Goal: Task Accomplishment & Management: Manage account settings

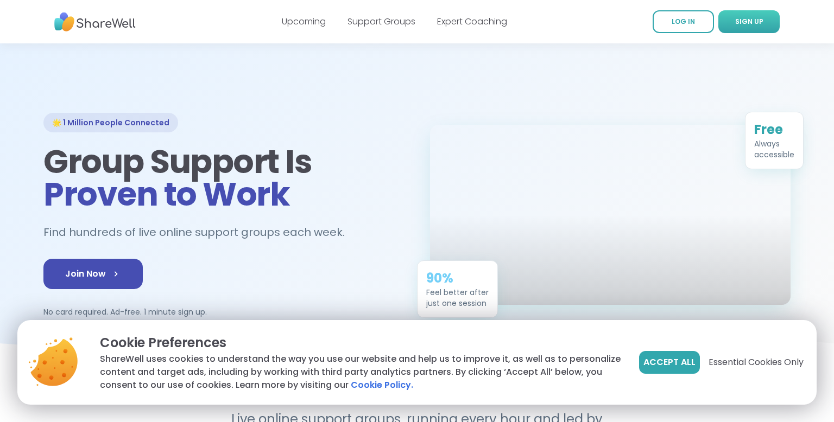
click at [748, 24] on span "SIGN UP" at bounding box center [749, 21] width 28 height 9
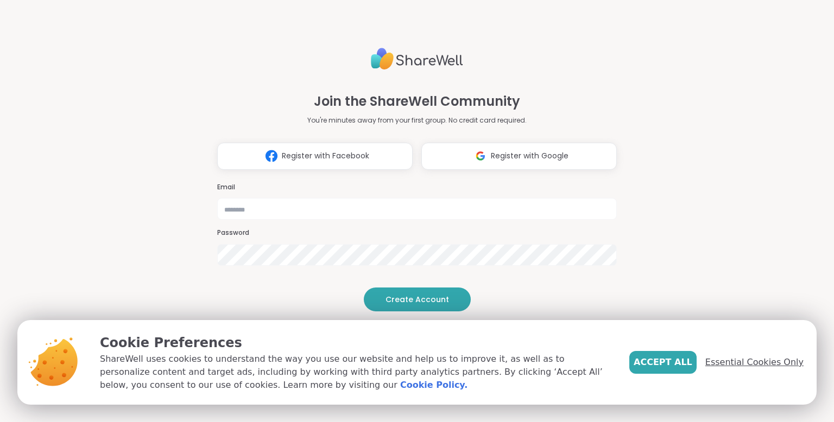
click at [738, 360] on span "Essential Cookies Only" at bounding box center [754, 362] width 98 height 13
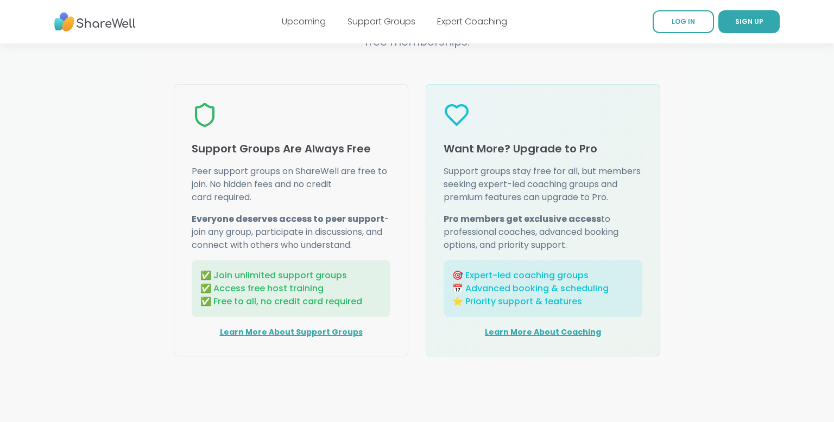
scroll to position [1329, 0]
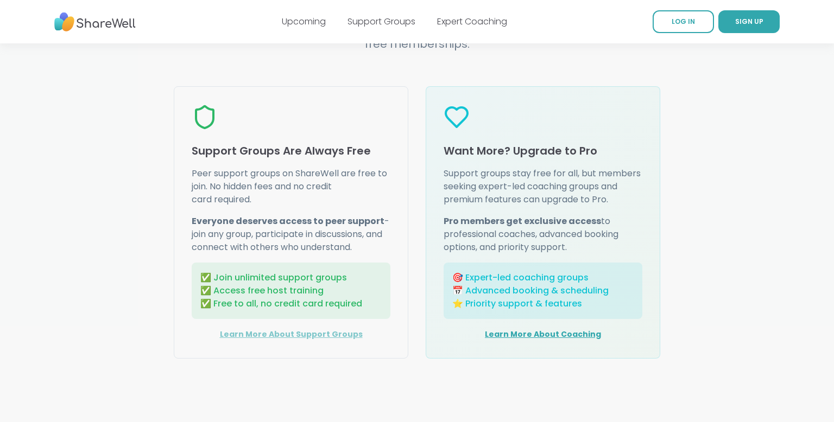
click at [286, 333] on link "Learn More About Support Groups" at bounding box center [291, 334] width 143 height 11
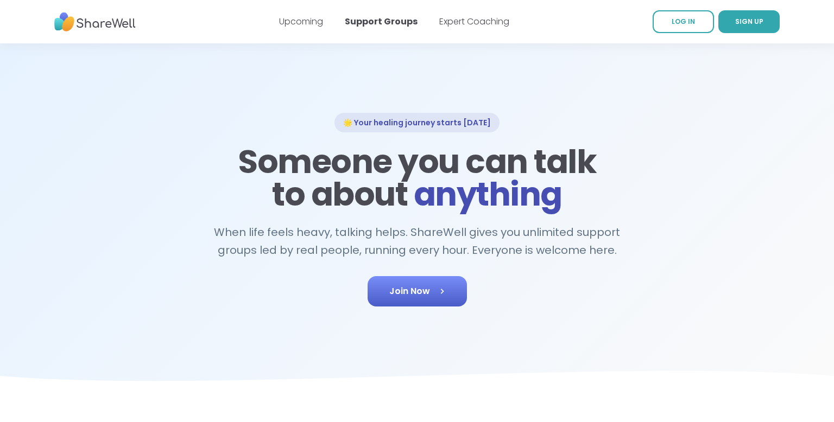
click at [414, 304] on link "Join Now" at bounding box center [417, 291] width 99 height 30
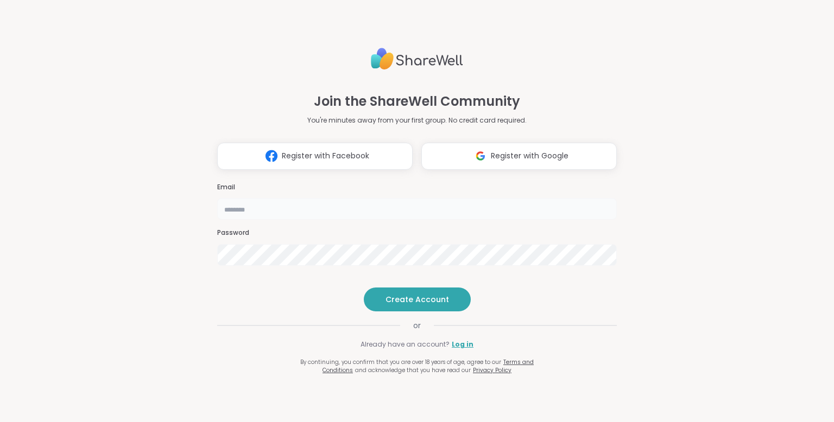
click at [332, 198] on input "email" at bounding box center [417, 209] width 400 height 22
type input "**********"
click at [433, 305] on span "Create Account" at bounding box center [417, 299] width 64 height 11
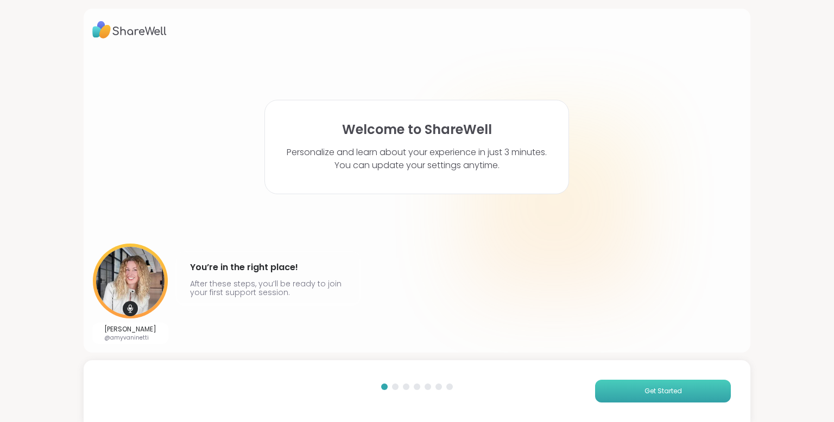
click at [650, 389] on span "Get Started" at bounding box center [662, 392] width 37 height 10
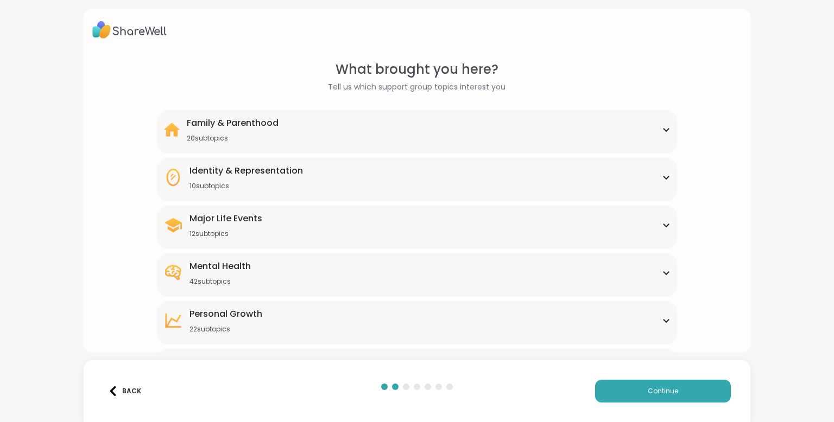
click at [655, 280] on div "Mental Health 42 subtopics" at bounding box center [416, 273] width 507 height 26
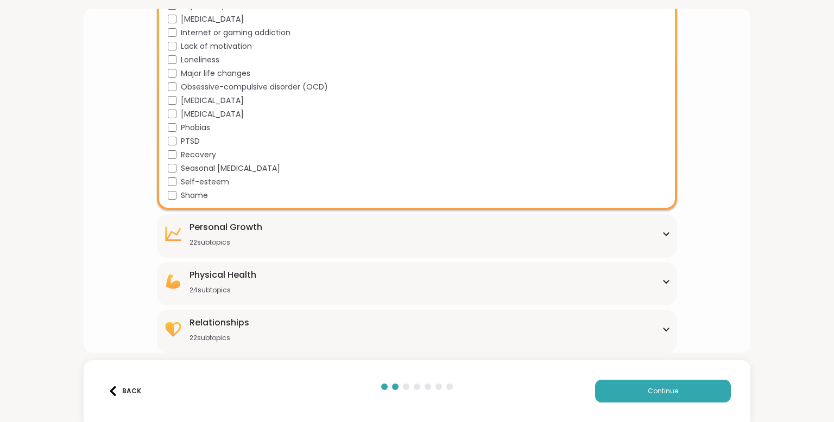
scroll to position [630, 0]
click at [434, 332] on div "Relationships 22 subtopics" at bounding box center [416, 330] width 507 height 26
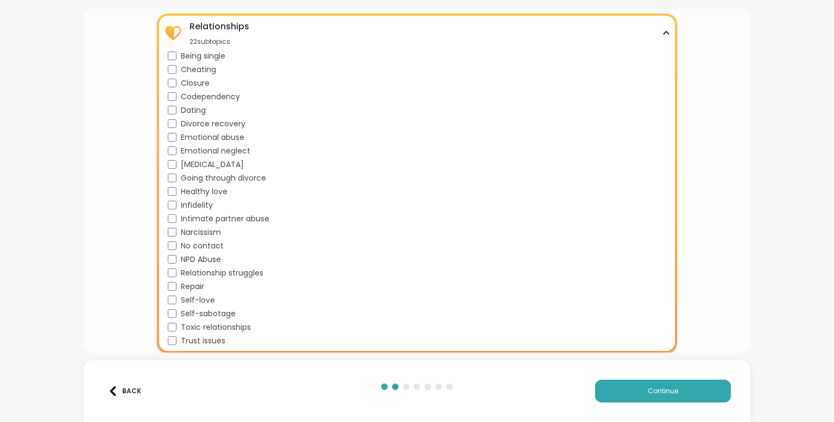
scroll to position [927, 0]
click at [682, 394] on button "Continue" at bounding box center [663, 391] width 136 height 23
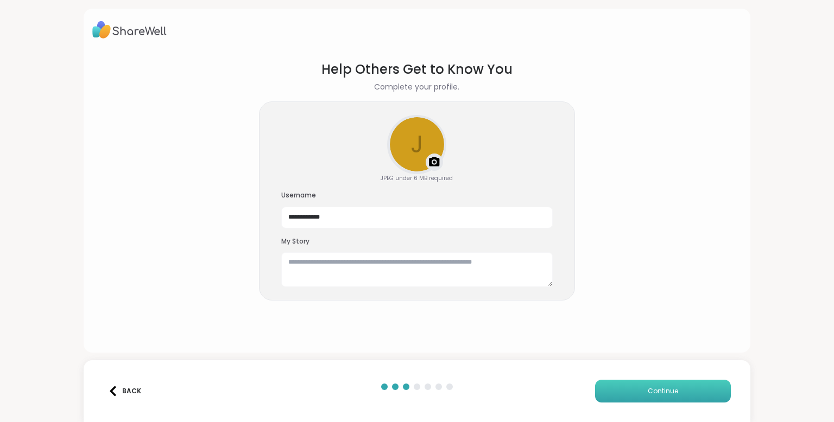
click at [664, 395] on span "Continue" at bounding box center [663, 392] width 30 height 10
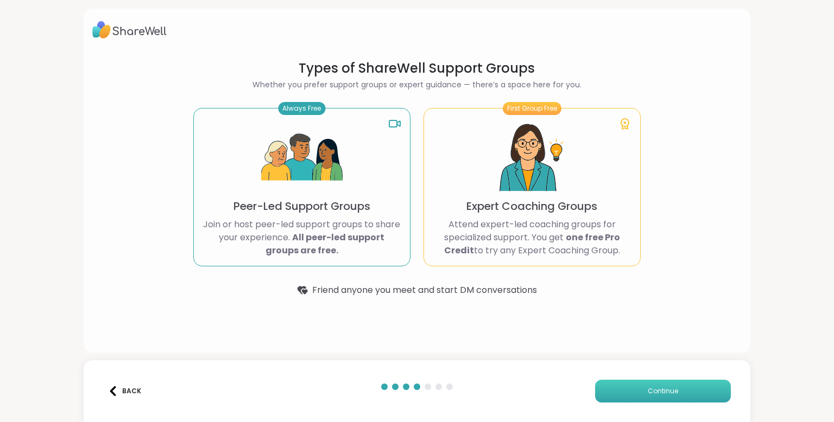
click at [662, 398] on button "Continue" at bounding box center [663, 391] width 136 height 23
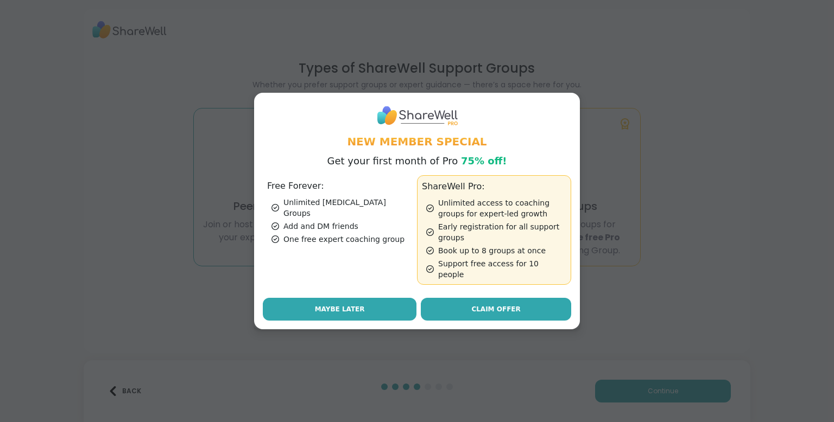
click at [387, 301] on button "Maybe Later" at bounding box center [340, 309] width 154 height 23
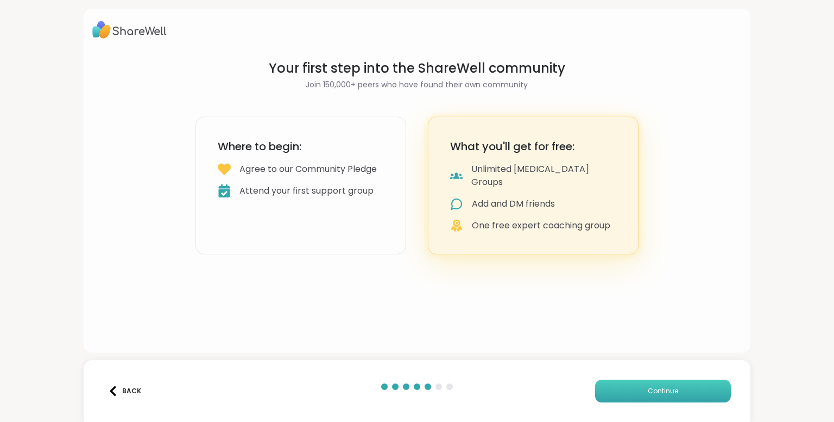
click at [616, 389] on button "Continue" at bounding box center [663, 391] width 136 height 23
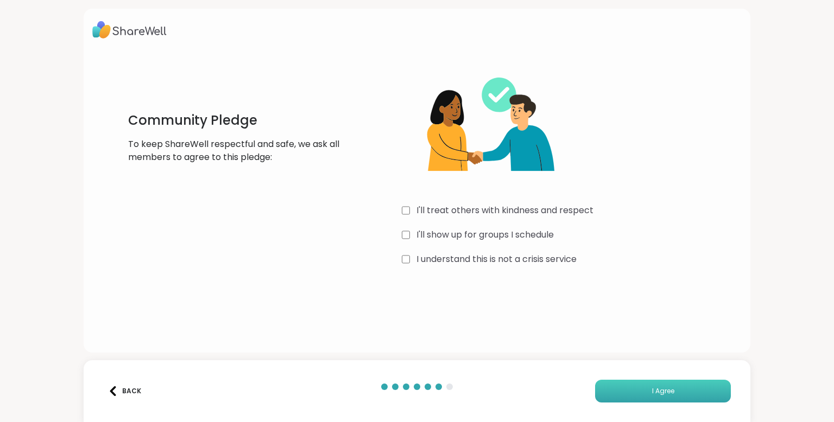
click at [621, 389] on button "I Agree" at bounding box center [663, 391] width 136 height 23
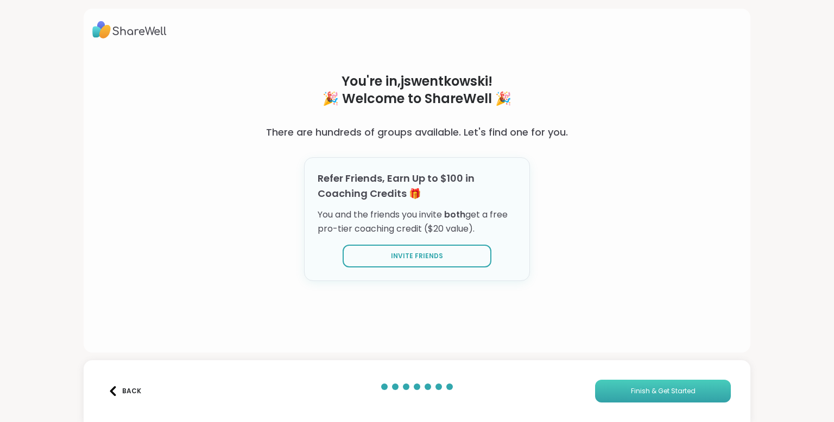
click at [621, 389] on button "Finish & Get Started" at bounding box center [663, 391] width 136 height 23
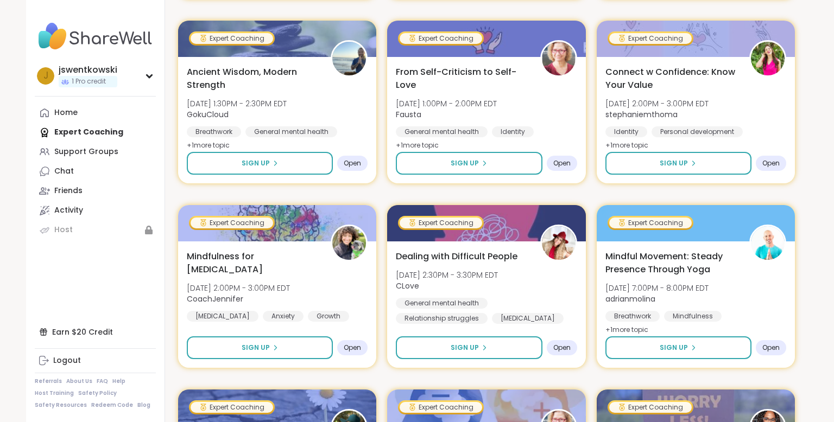
scroll to position [1120, 0]
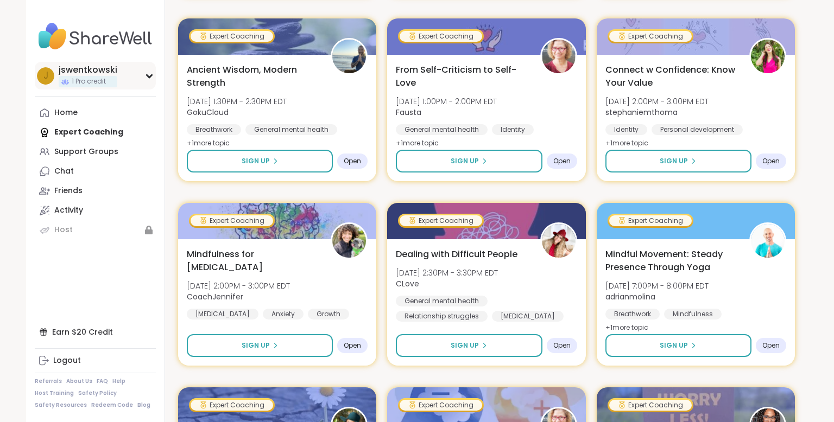
click at [148, 78] on div "j jswentkowski 1 Pro credit" at bounding box center [95, 76] width 121 height 28
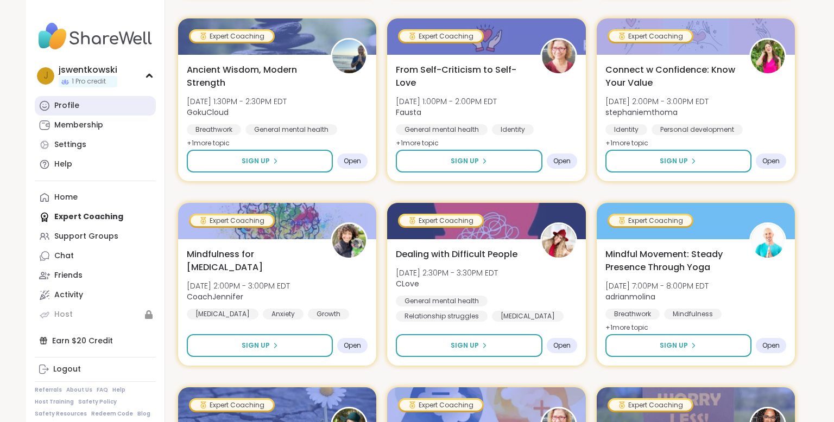
click at [79, 106] on link "Profile" at bounding box center [95, 106] width 121 height 20
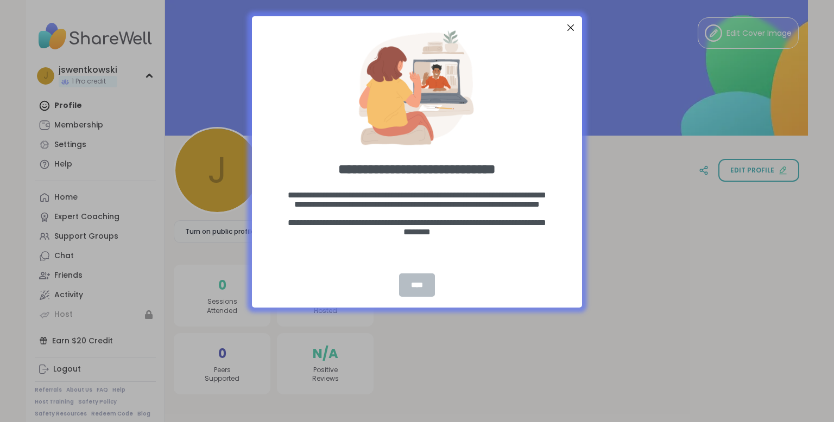
click at [410, 286] on div "****" at bounding box center [417, 285] width 36 height 23
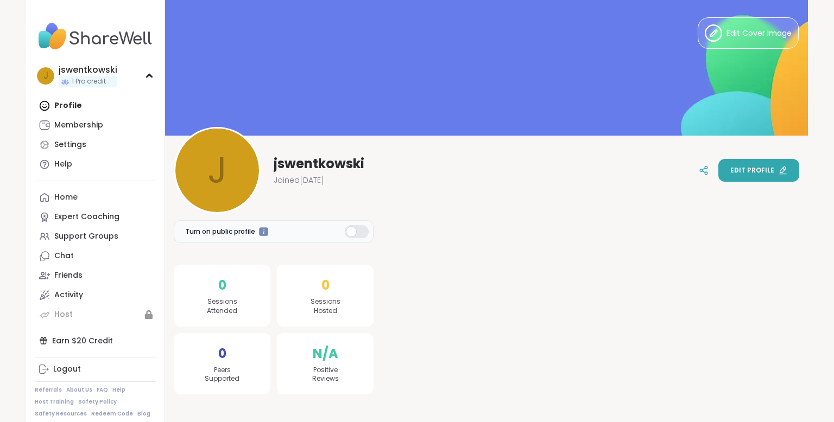
click at [745, 173] on span "Edit profile" at bounding box center [752, 171] width 44 height 10
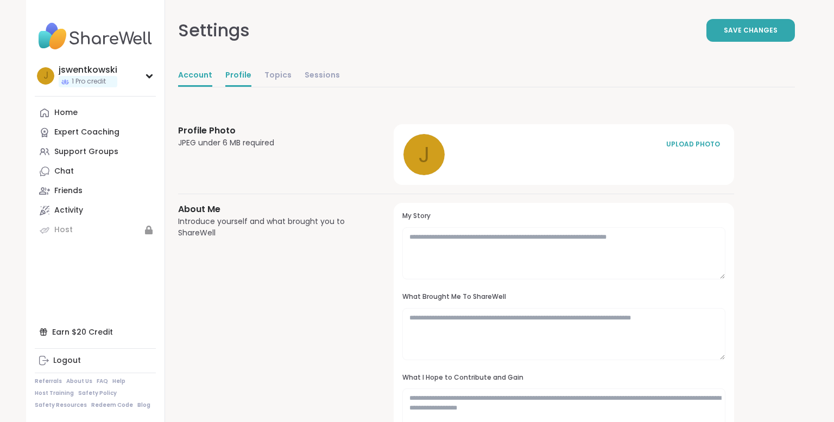
click at [194, 73] on link "Account" at bounding box center [195, 76] width 34 height 22
select select "**"
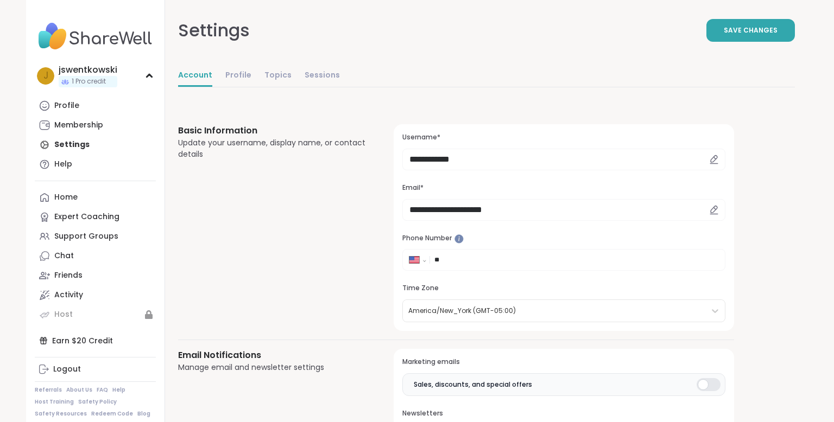
click at [460, 261] on input "**" at bounding box center [576, 260] width 284 height 11
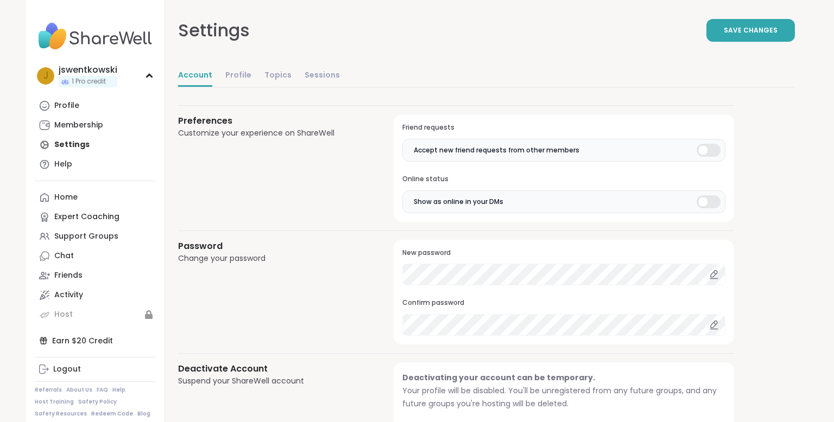
scroll to position [901, 0]
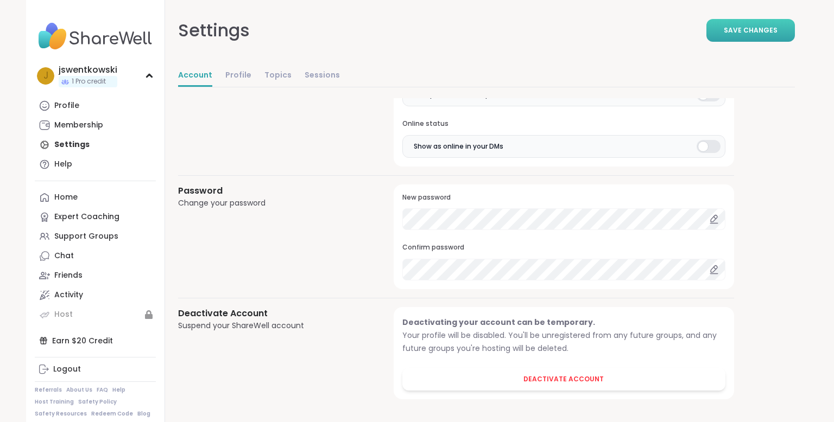
type input "**********"
click at [743, 33] on span "Save Changes" at bounding box center [751, 31] width 54 height 10
